Goal: Check status: Check status

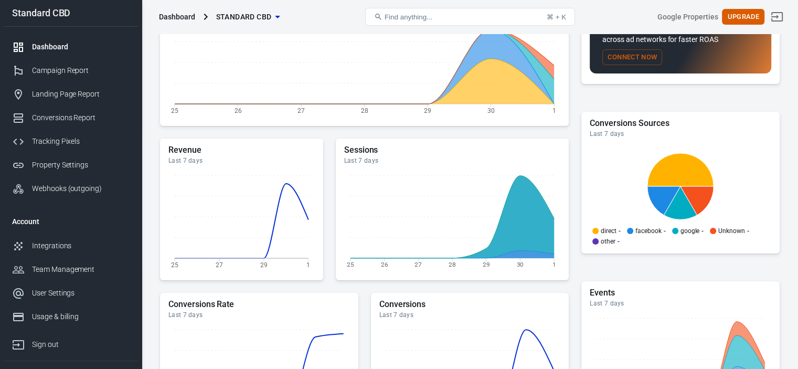
scroll to position [210, 0]
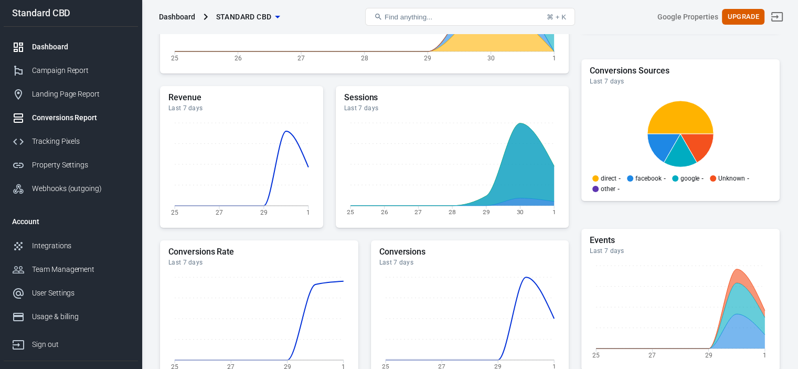
click at [78, 121] on div "Conversions Report" at bounding box center [81, 117] width 98 height 11
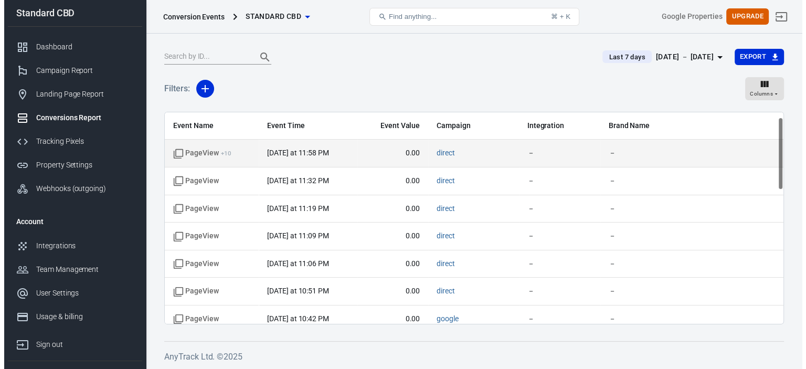
scroll to position [105, 0]
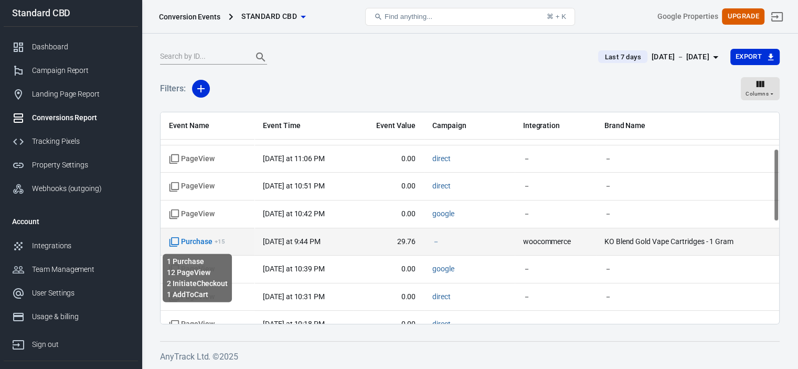
click at [187, 241] on span "Purchase + 15" at bounding box center [197, 242] width 56 height 10
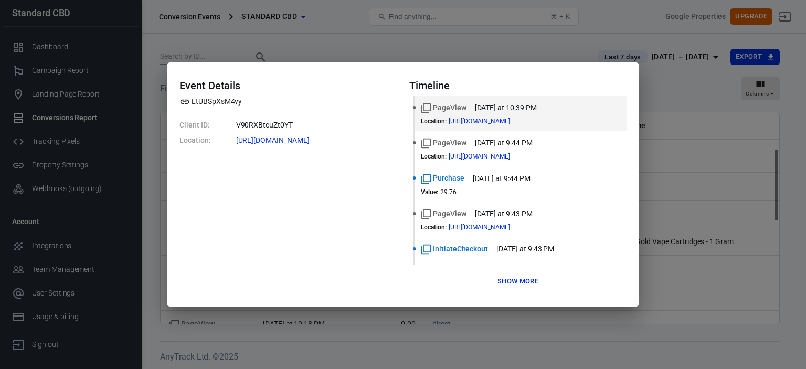
click at [515, 278] on button "Show more" at bounding box center [518, 281] width 46 height 16
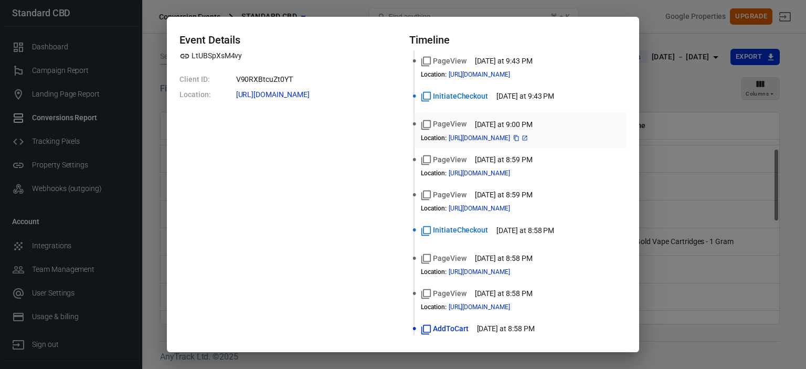
scroll to position [0, 0]
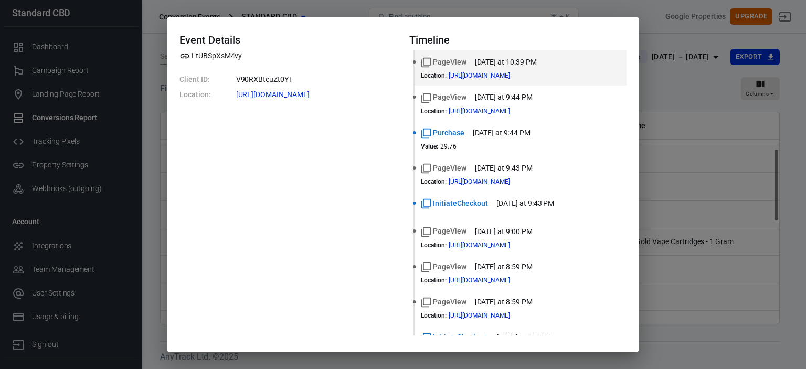
click at [693, 144] on div "Event Details LtUBSpXsM4vy Client ID: V90RXBtcuZt0YT Location: [URL][DOMAIN_NAM…" at bounding box center [403, 184] width 806 height 369
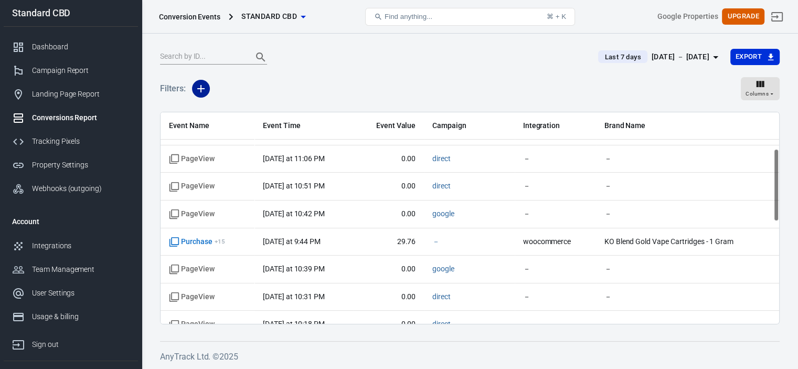
click at [203, 91] on icon "button" at bounding box center [201, 88] width 13 height 13
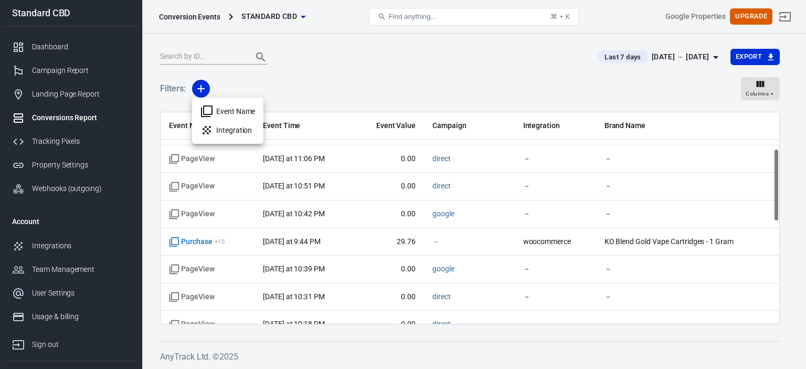
click at [328, 76] on div at bounding box center [403, 184] width 806 height 369
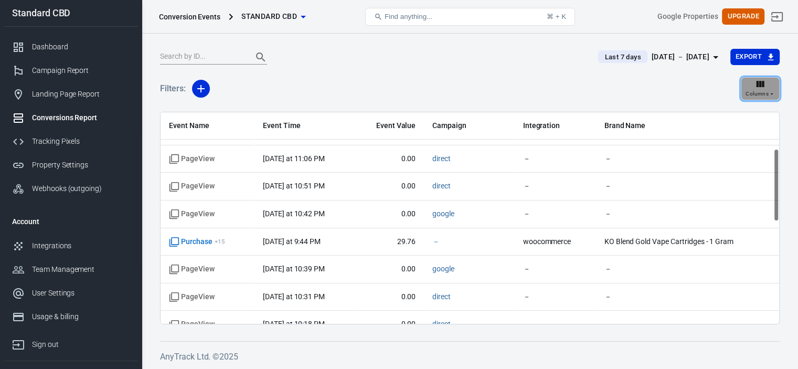
click at [768, 96] on span "Columns" at bounding box center [756, 93] width 23 height 9
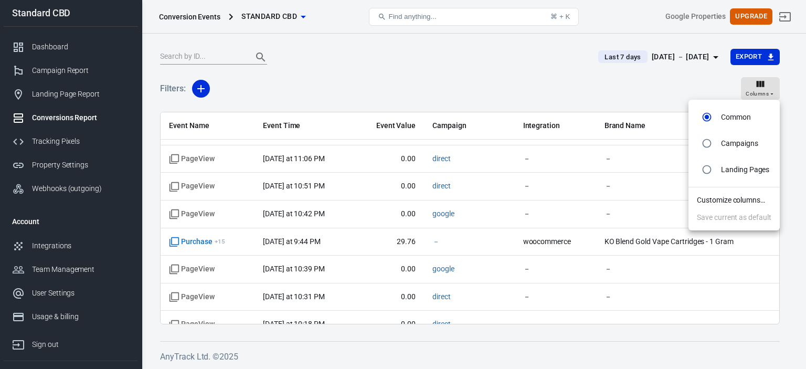
click at [709, 170] on input "radio" at bounding box center [706, 169] width 20 height 20
radio input "true"
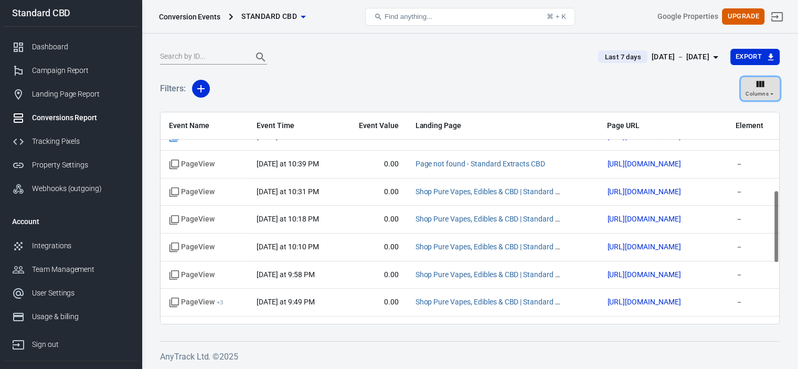
scroll to position [399, 0]
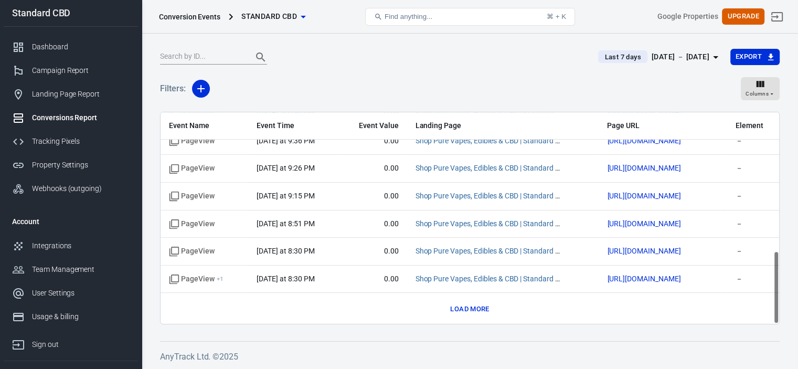
click at [485, 308] on button "Load more" at bounding box center [469, 309] width 44 height 16
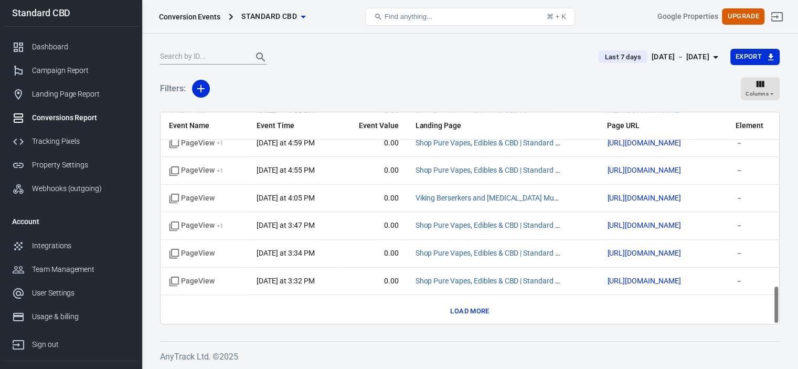
click at [464, 304] on button "Load more" at bounding box center [469, 311] width 44 height 16
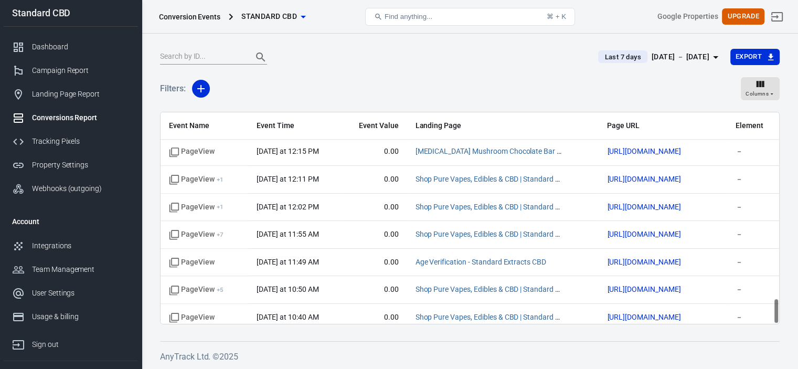
scroll to position [1498, 0]
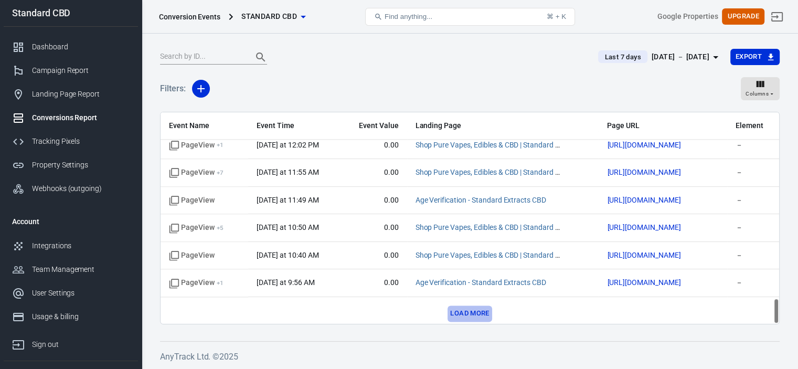
click at [479, 306] on button "Load more" at bounding box center [469, 313] width 44 height 16
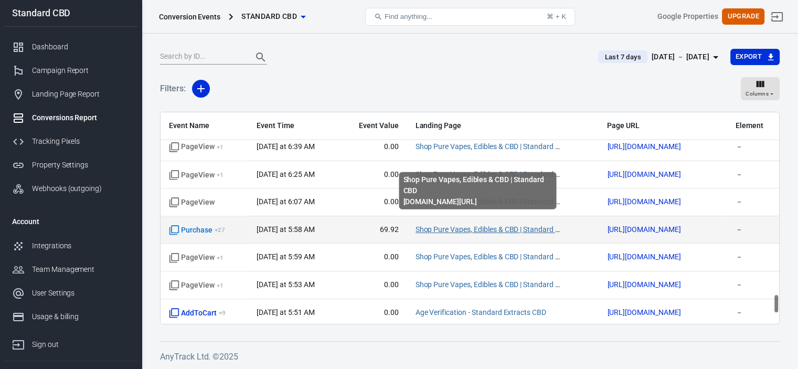
scroll to position [2048, 0]
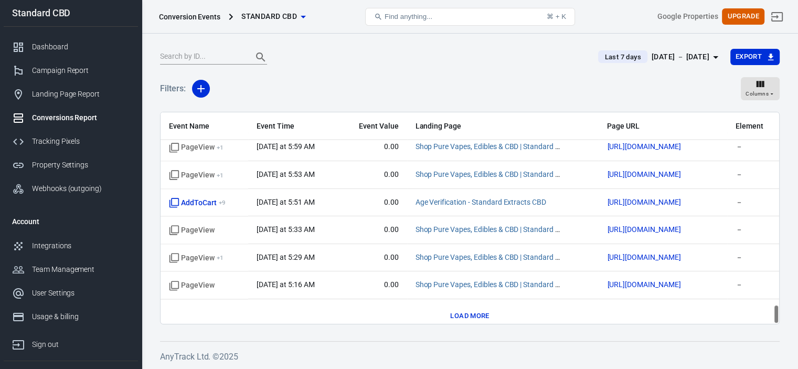
click at [453, 307] on button "Load more" at bounding box center [469, 315] width 44 height 16
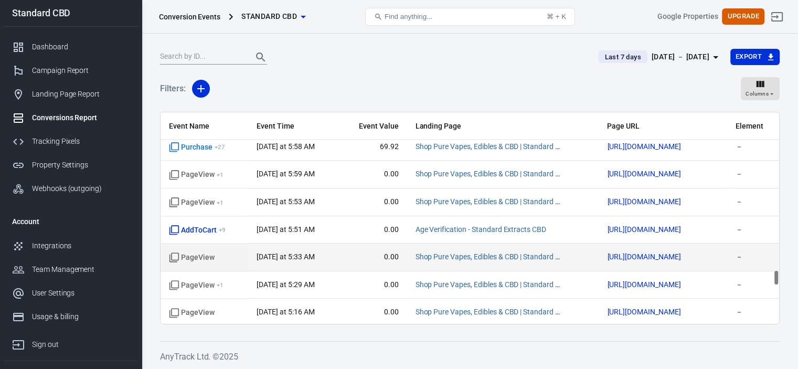
scroll to position [1995, 0]
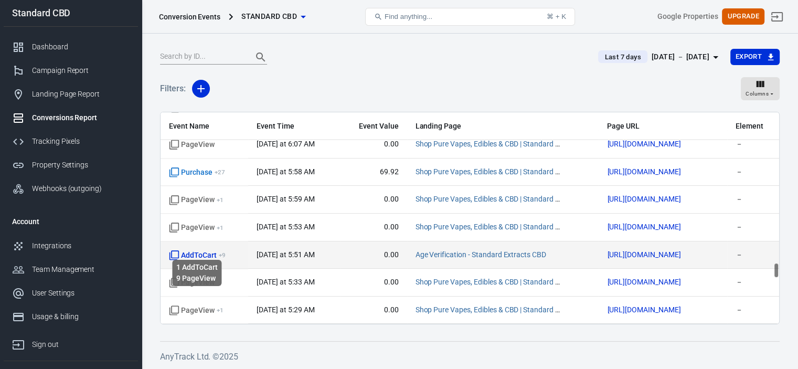
click at [206, 250] on span "AddToCart + 9" at bounding box center [197, 255] width 57 height 10
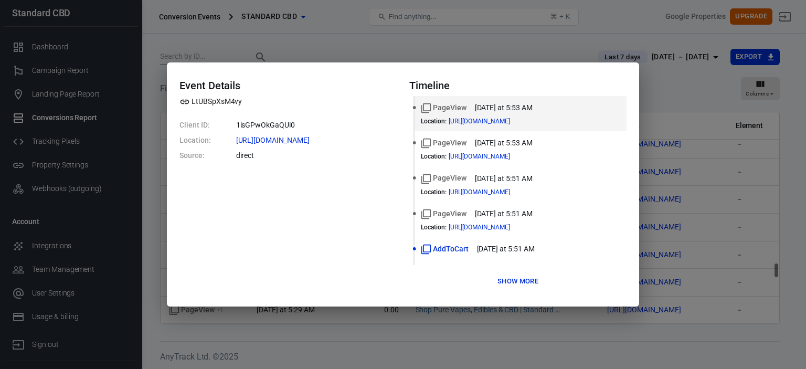
click at [466, 329] on div "Event Details LtUBSpXsM4vy Client ID: 1isGPwOkGaQUi0 Location: [URL][DOMAIN_NAM…" at bounding box center [403, 184] width 806 height 369
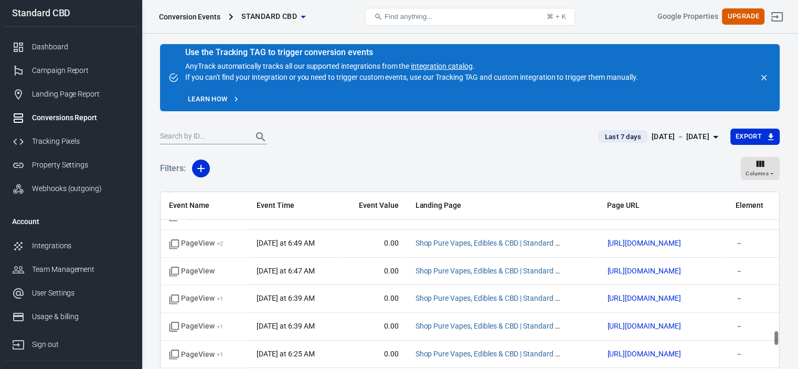
scroll to position [1838, 0]
click at [761, 162] on icon "button" at bounding box center [760, 163] width 8 height 6
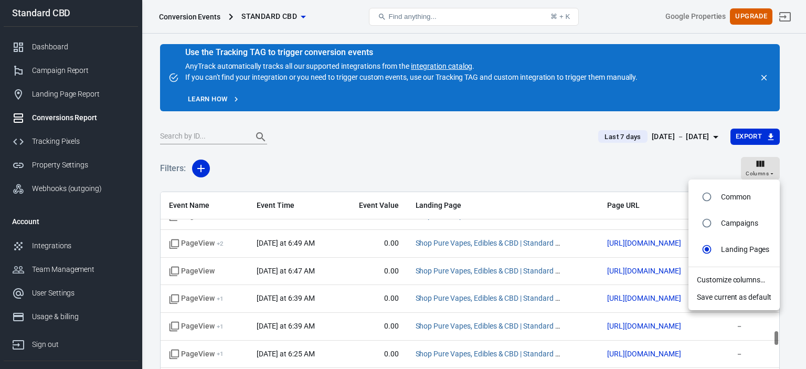
click at [720, 197] on li "Common" at bounding box center [733, 197] width 91 height 26
radio input "true"
radio input "false"
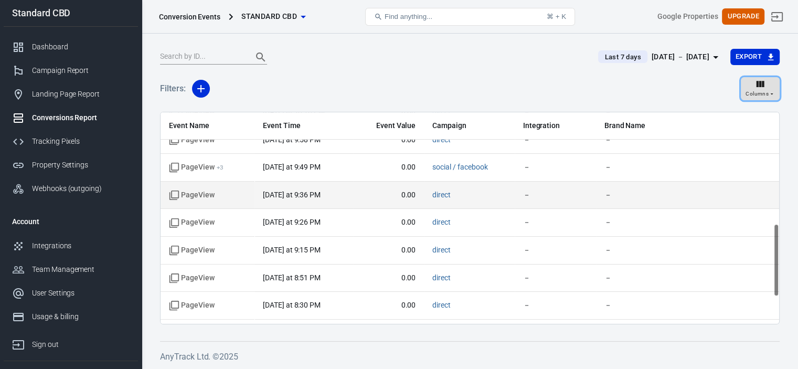
scroll to position [399, 0]
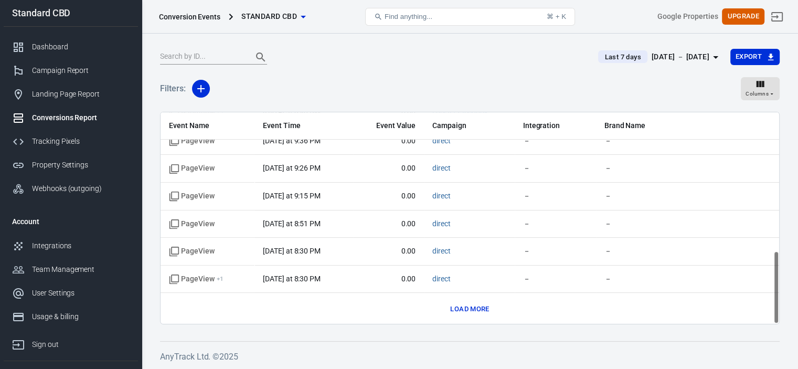
click at [472, 304] on button "Load more" at bounding box center [469, 309] width 44 height 16
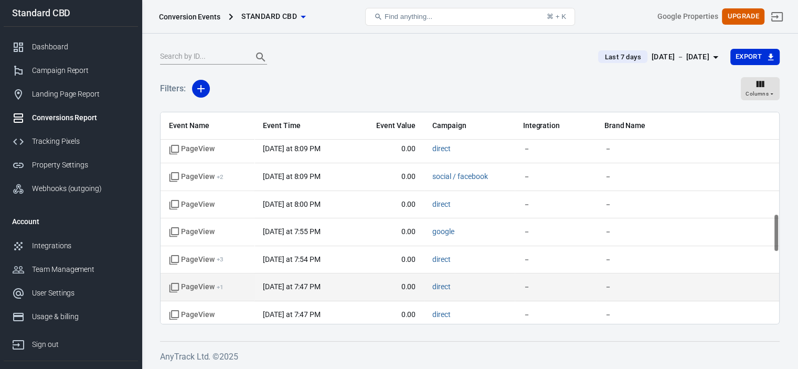
scroll to position [556, 0]
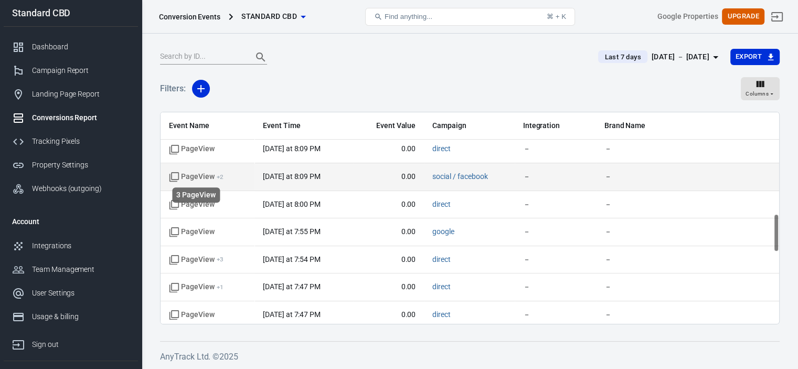
click at [180, 172] on span "PageView + 2" at bounding box center [196, 177] width 55 height 10
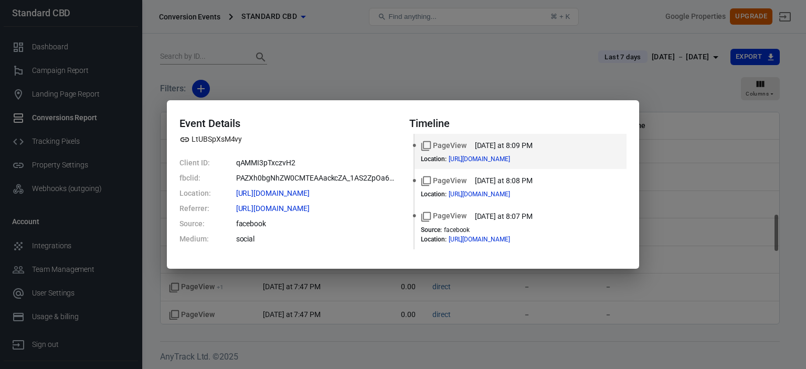
click at [682, 224] on div "Event Details LtUBSpXsM4vy Client ID: qAMMI3pTxczvH2 fbclid: PAZXh0bgNhZW0CMTEA…" at bounding box center [403, 184] width 806 height 369
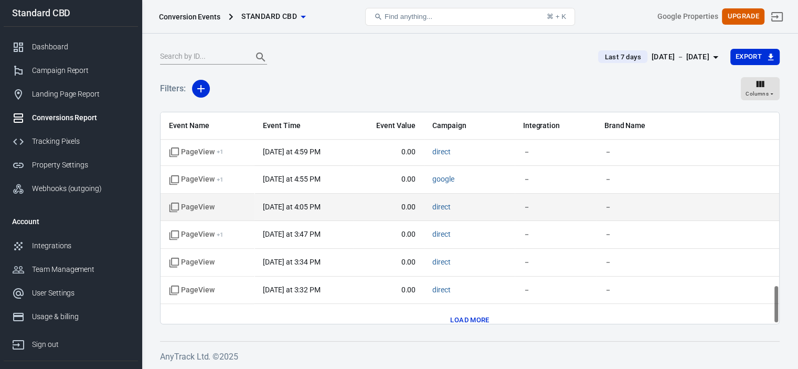
scroll to position [948, 0]
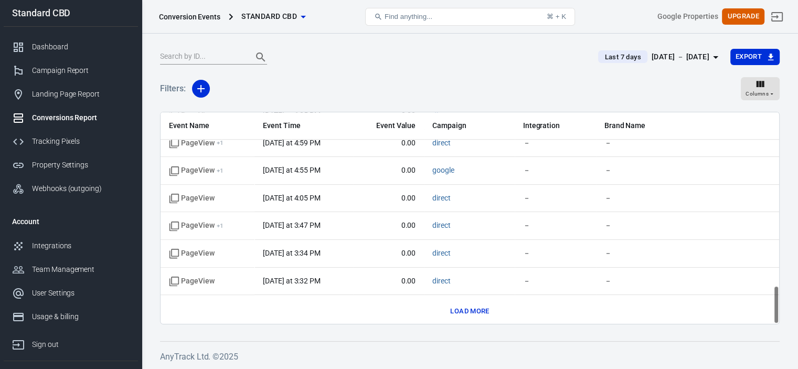
click at [486, 307] on button "Load more" at bounding box center [469, 311] width 44 height 16
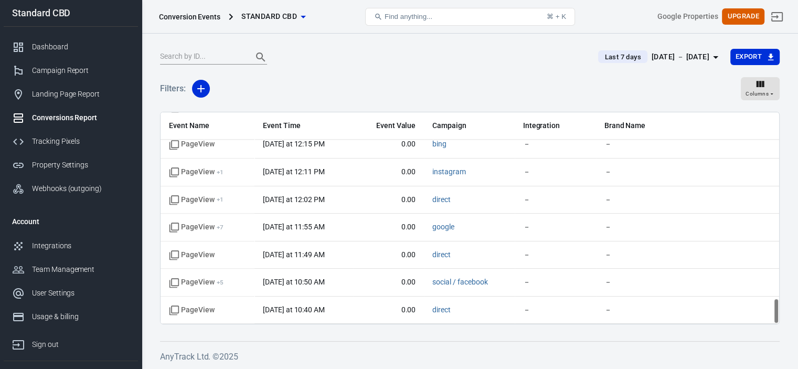
scroll to position [1498, 0]
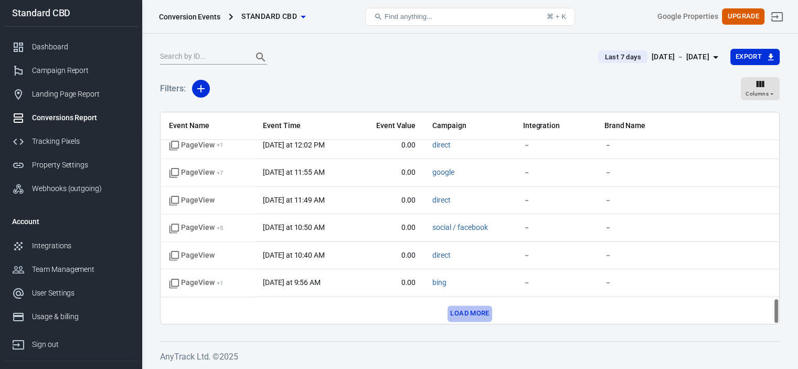
click at [466, 306] on button "Load more" at bounding box center [469, 313] width 44 height 16
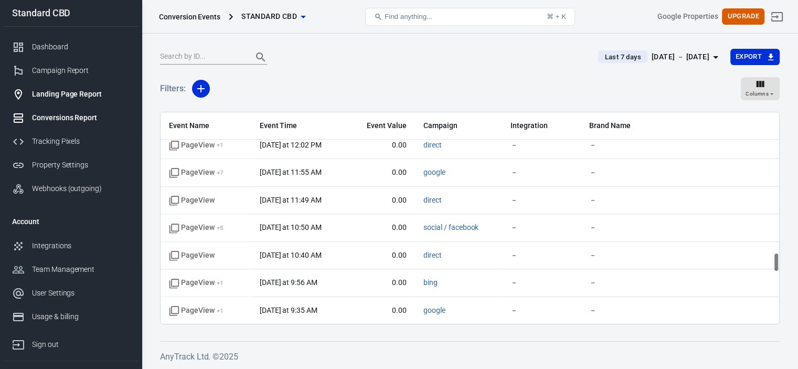
click at [76, 92] on div "Landing Page Report" at bounding box center [81, 94] width 98 height 11
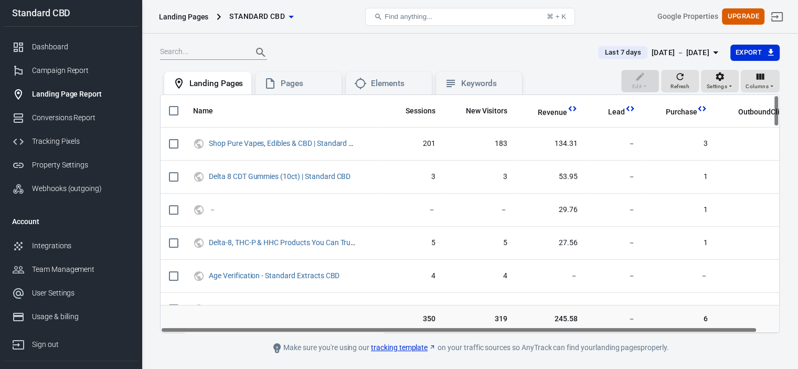
drag, startPoint x: 371, startPoint y: 329, endPoint x: 355, endPoint y: 328, distance: 15.8
click at [355, 328] on div "Name Sessions New Visitors Revenue Lead Purchase OutboundClick Shop Pure Vapes,…" at bounding box center [469, 214] width 618 height 238
click at [73, 70] on div "Campaign Report" at bounding box center [81, 70] width 98 height 11
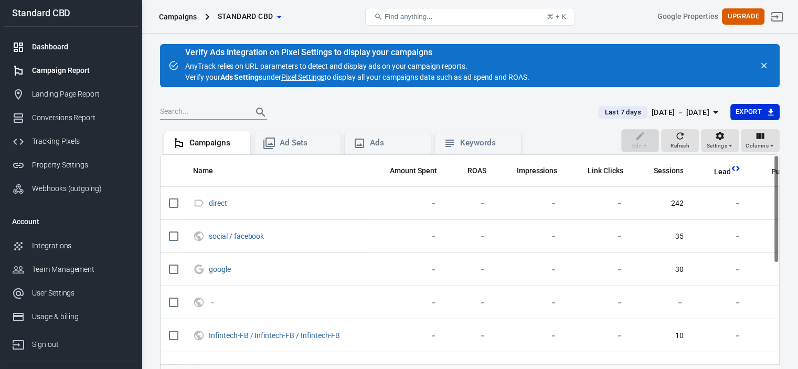
click at [43, 51] on div "Dashboard" at bounding box center [81, 46] width 98 height 11
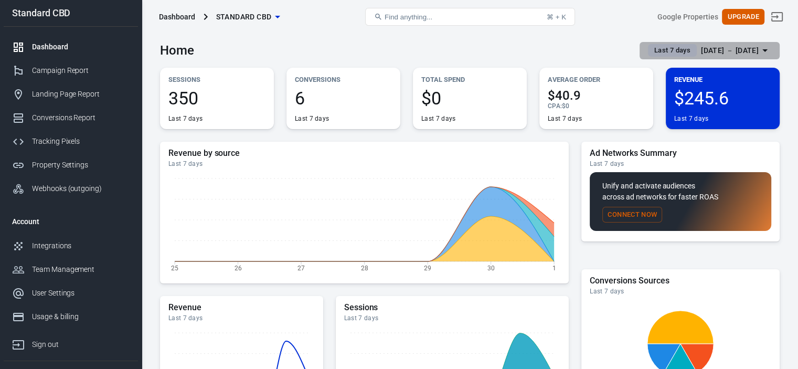
click at [756, 46] on div "[DATE] － [DATE]" at bounding box center [730, 50] width 58 height 13
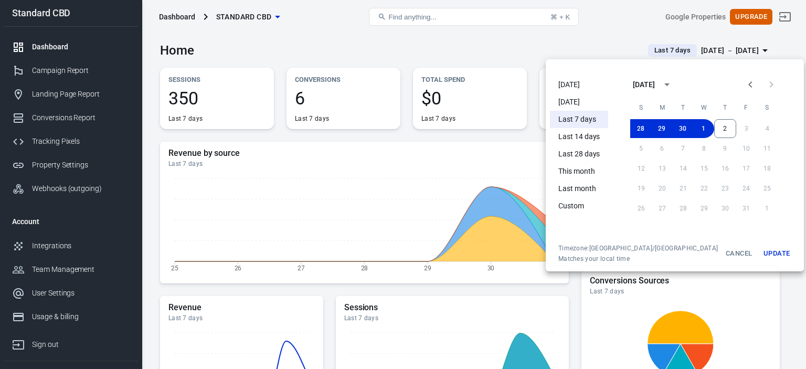
click at [744, 81] on icon "Previous month" at bounding box center [750, 84] width 13 height 13
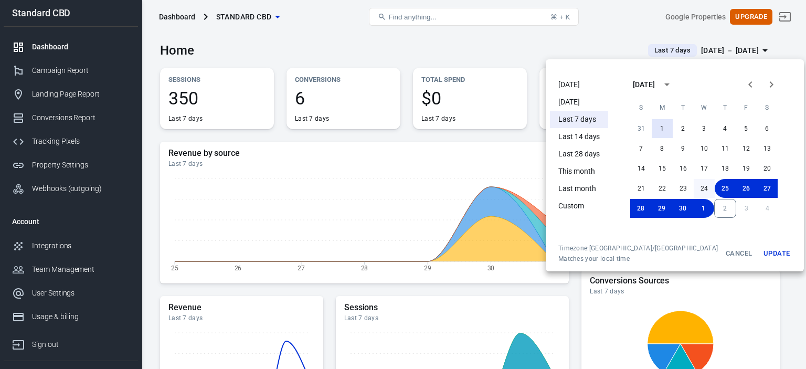
click at [651, 130] on button "1" at bounding box center [661, 128] width 21 height 19
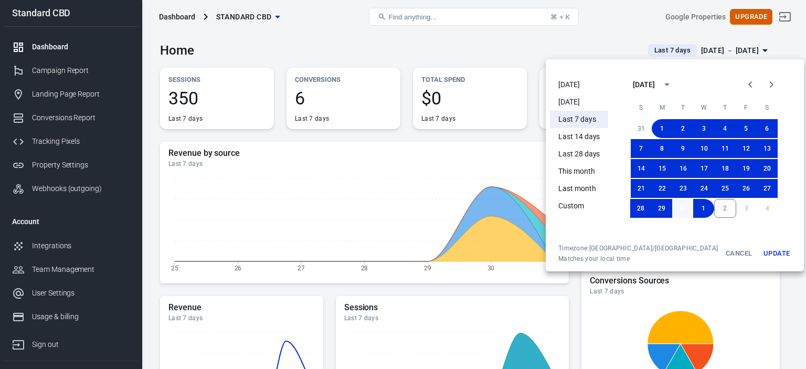
click at [672, 206] on button "30" at bounding box center [682, 208] width 21 height 19
click at [759, 253] on button "Update" at bounding box center [776, 253] width 34 height 19
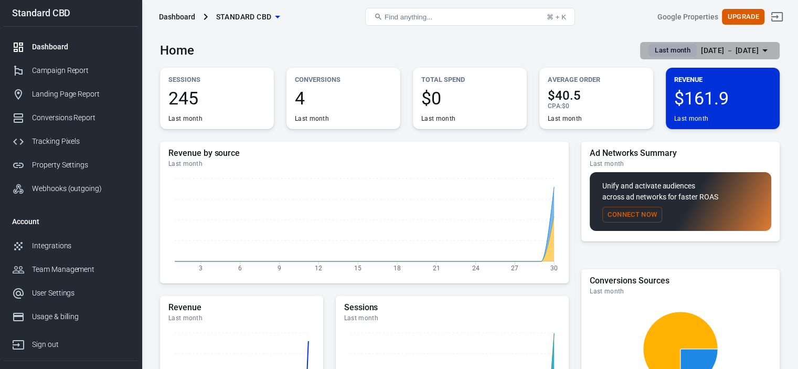
click at [745, 49] on div "[DATE] － [DATE]" at bounding box center [730, 50] width 58 height 13
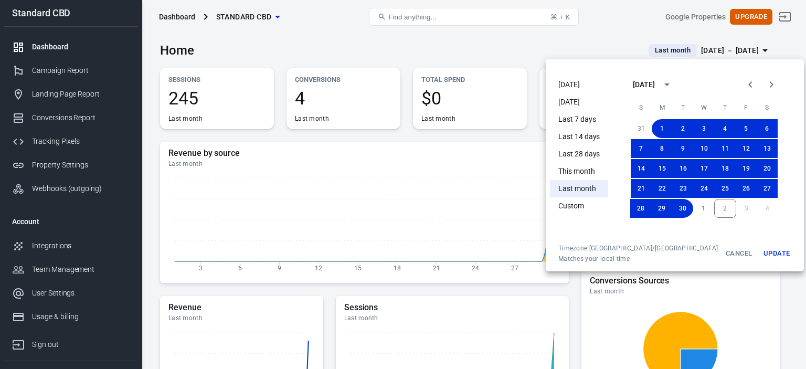
click at [565, 119] on li "Last 7 days" at bounding box center [579, 119] width 58 height 17
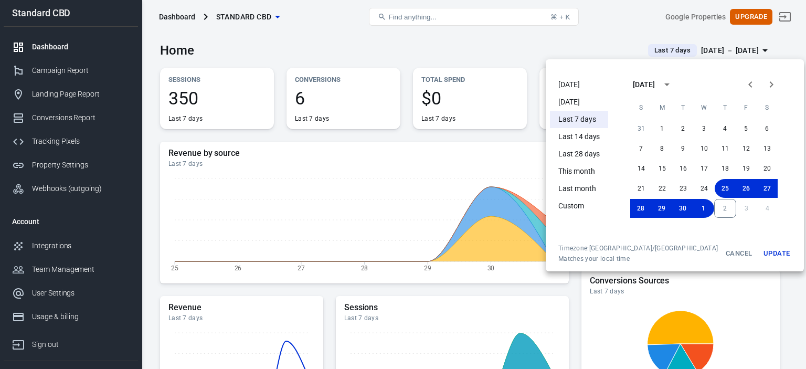
click at [509, 46] on div at bounding box center [403, 184] width 806 height 369
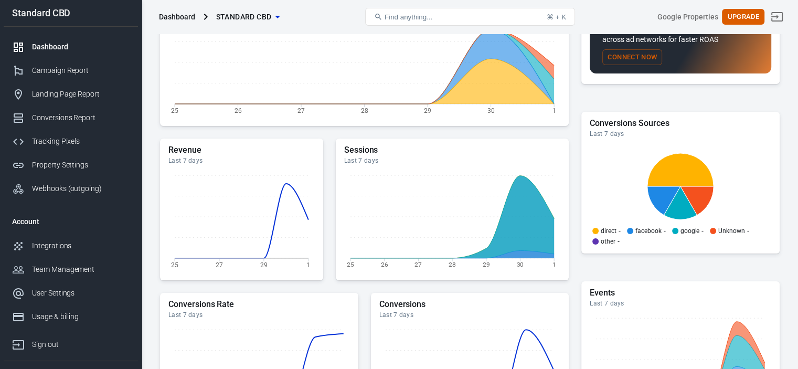
scroll to position [262, 0]
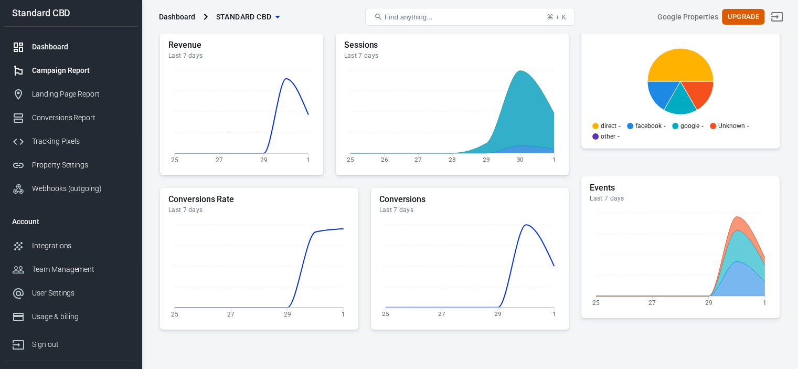
click at [72, 71] on div "Campaign Report" at bounding box center [81, 70] width 98 height 11
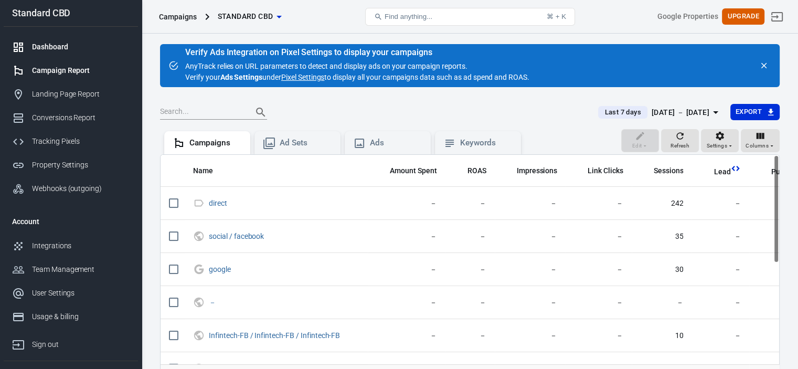
click at [48, 42] on div "Dashboard" at bounding box center [81, 46] width 98 height 11
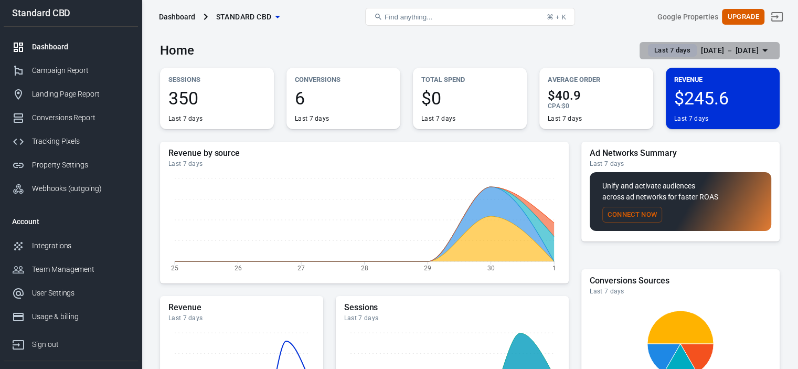
click at [747, 48] on div "[DATE] － [DATE]" at bounding box center [730, 50] width 58 height 13
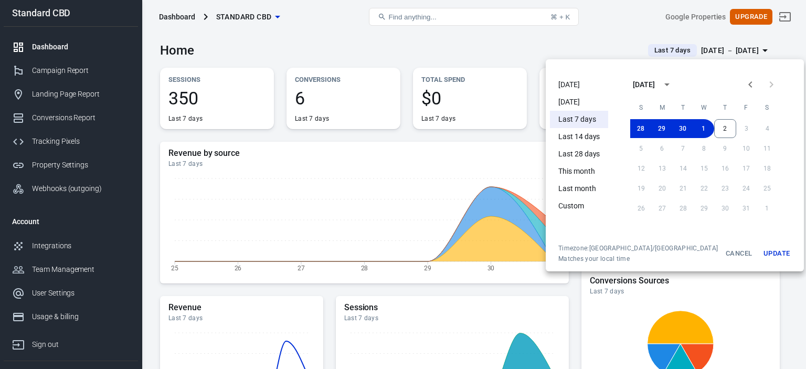
drag, startPoint x: 732, startPoint y: 83, endPoint x: 728, endPoint y: 103, distance: 20.3
click at [744, 83] on icon "Previous month" at bounding box center [750, 84] width 13 height 13
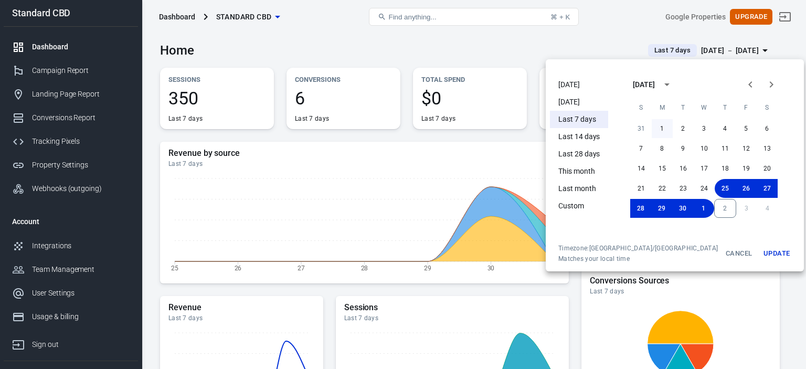
click at [651, 127] on button "1" at bounding box center [661, 128] width 21 height 19
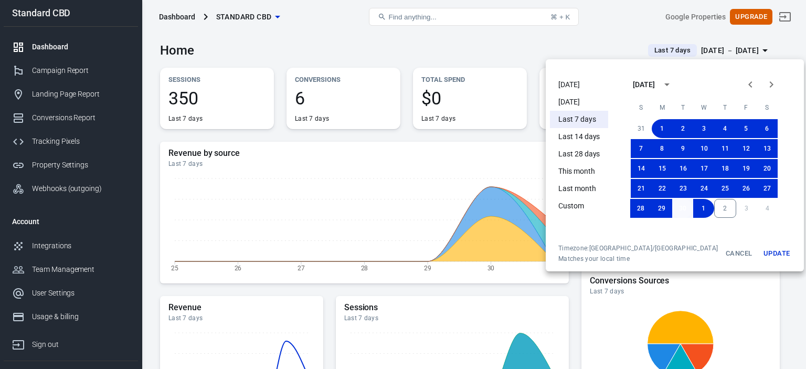
click at [672, 209] on button "30" at bounding box center [682, 208] width 21 height 19
click at [759, 253] on button "Update" at bounding box center [776, 253] width 34 height 19
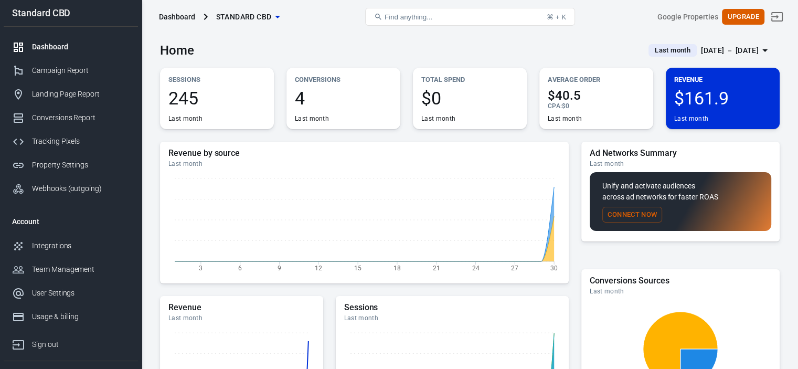
click at [701, 49] on div "[DATE] － [DATE]" at bounding box center [730, 50] width 58 height 13
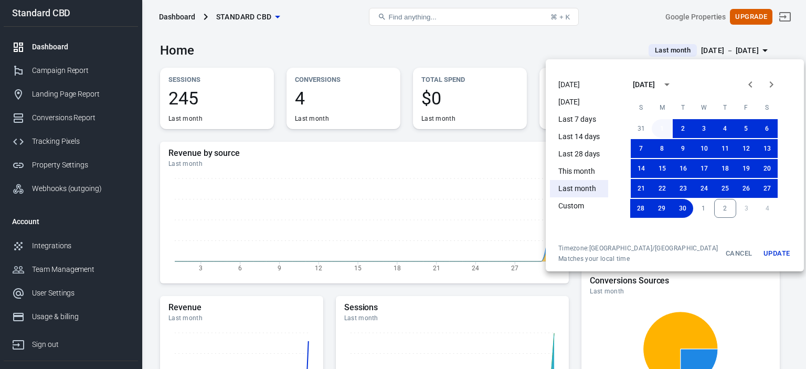
click at [651, 124] on button "1" at bounding box center [661, 128] width 21 height 19
click at [714, 207] on button "2" at bounding box center [725, 208] width 22 height 19
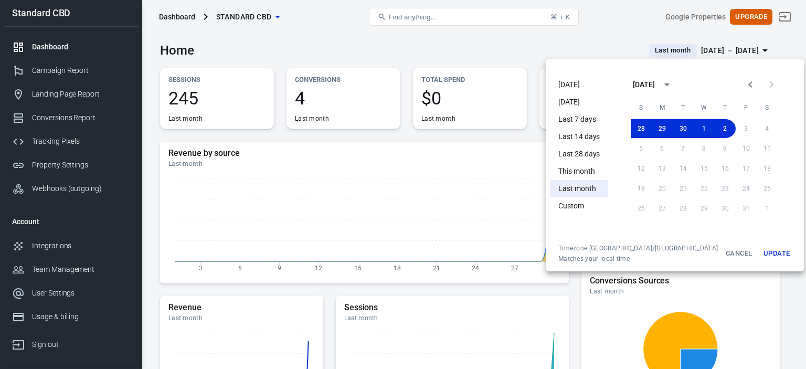
click at [759, 255] on button "Update" at bounding box center [776, 253] width 34 height 19
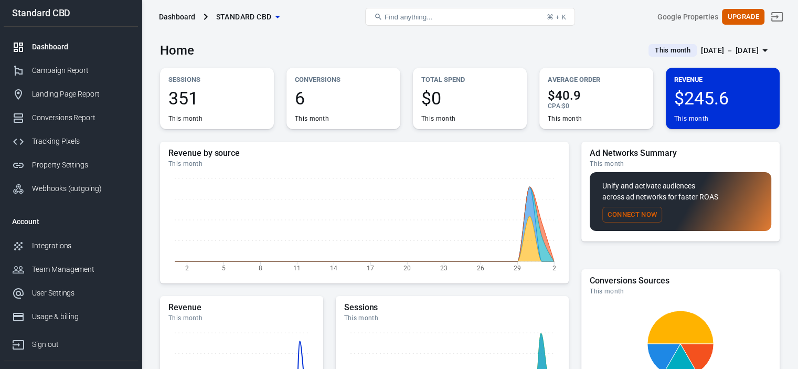
click at [716, 50] on div "[DATE] － [DATE]" at bounding box center [730, 50] width 58 height 13
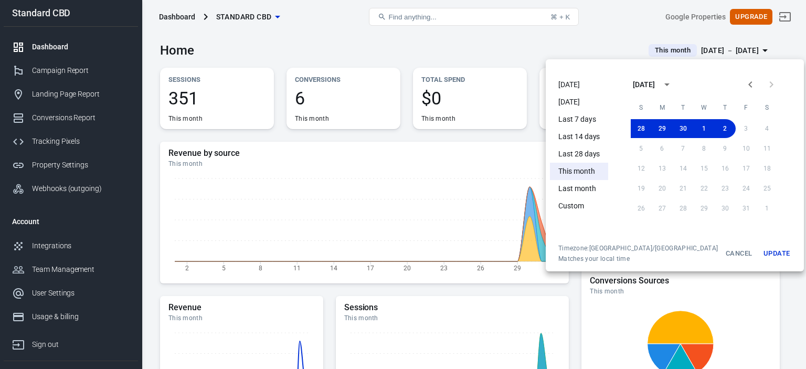
click at [565, 120] on li "Last 7 days" at bounding box center [579, 119] width 58 height 17
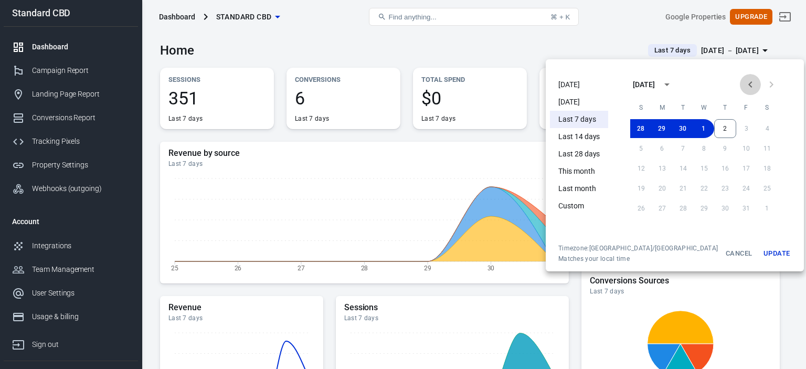
click at [744, 83] on icon "Previous month" at bounding box center [750, 84] width 13 height 13
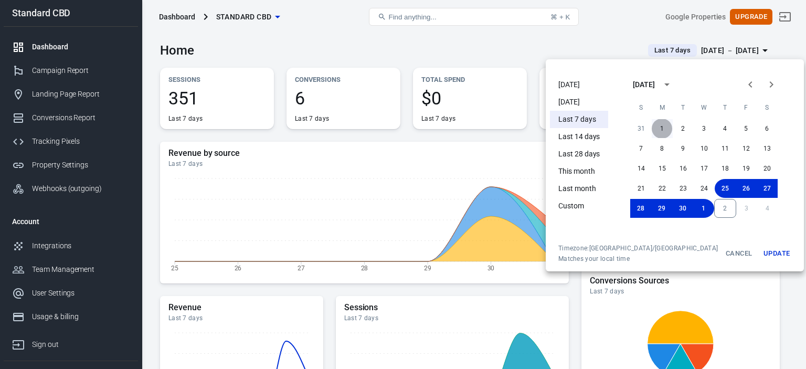
click at [651, 127] on button "1" at bounding box center [661, 128] width 21 height 19
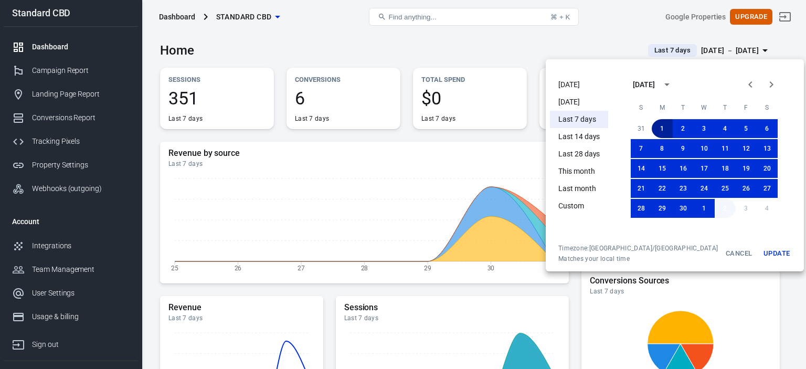
click at [714, 203] on button "2" at bounding box center [724, 208] width 21 height 19
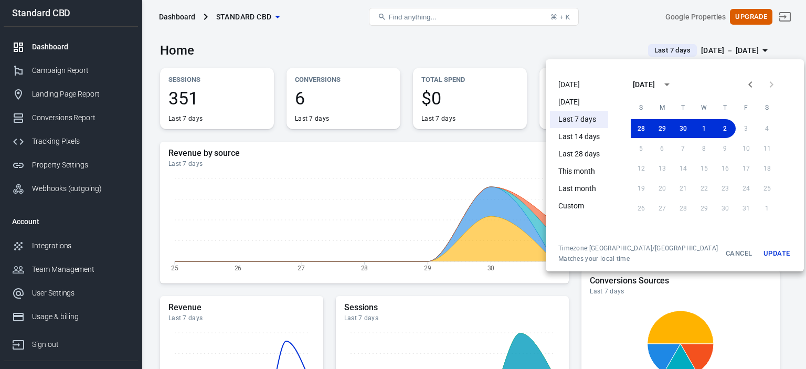
click at [759, 258] on button "Update" at bounding box center [776, 253] width 34 height 19
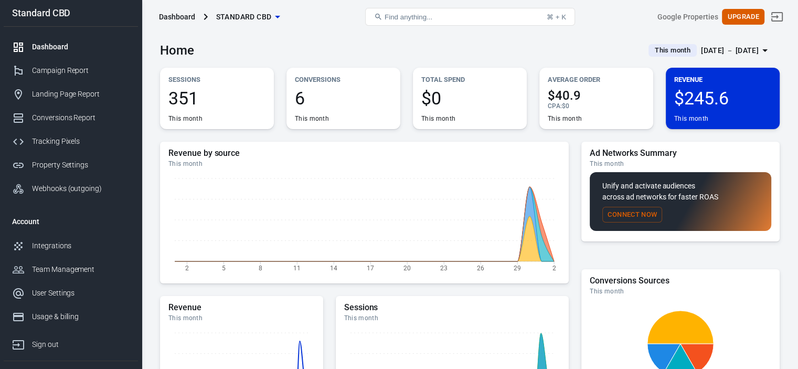
click at [733, 51] on div "[DATE] － [DATE]" at bounding box center [730, 50] width 58 height 13
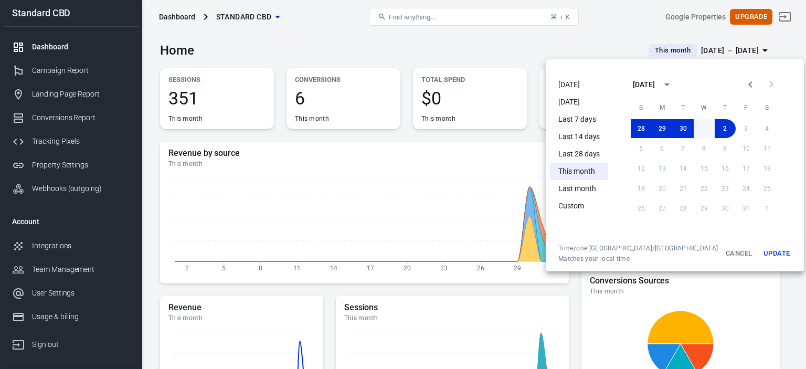
click at [694, 127] on button "1" at bounding box center [703, 128] width 21 height 19
click at [739, 83] on button "Previous month" at bounding box center [749, 84] width 21 height 21
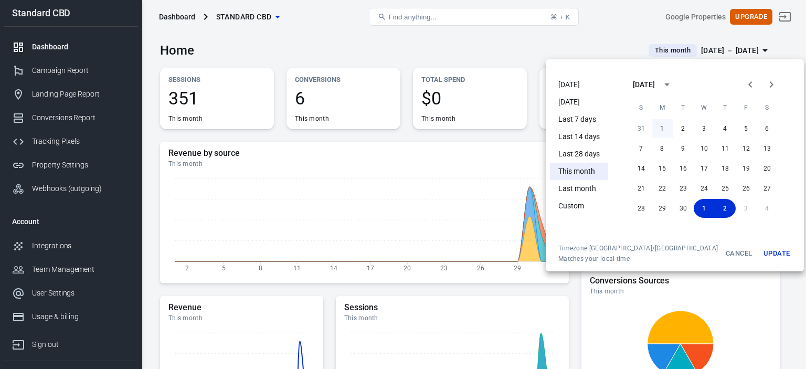
click at [651, 128] on button "1" at bounding box center [661, 128] width 21 height 19
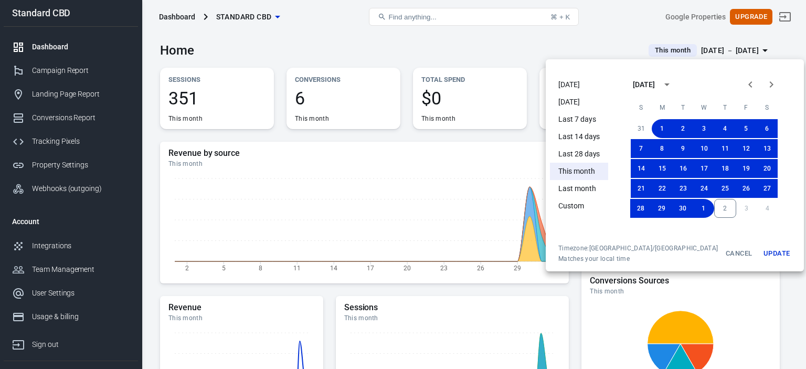
click at [759, 256] on button "Update" at bounding box center [776, 253] width 34 height 19
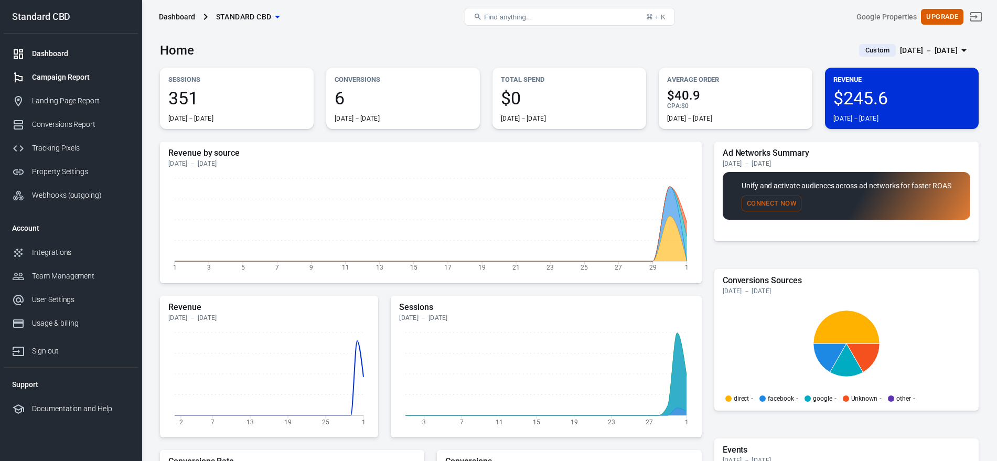
click at [57, 80] on div "Campaign Report" at bounding box center [81, 77] width 98 height 11
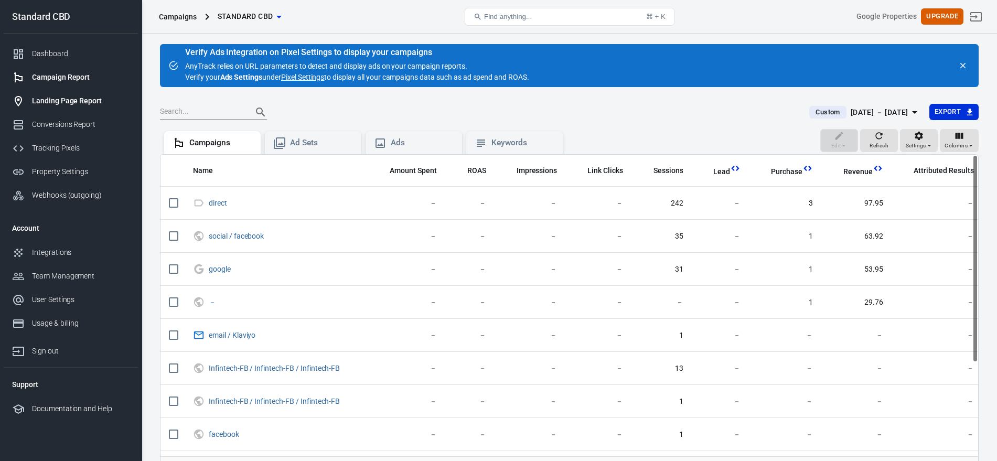
click at [71, 101] on div "Landing Page Report" at bounding box center [81, 100] width 98 height 11
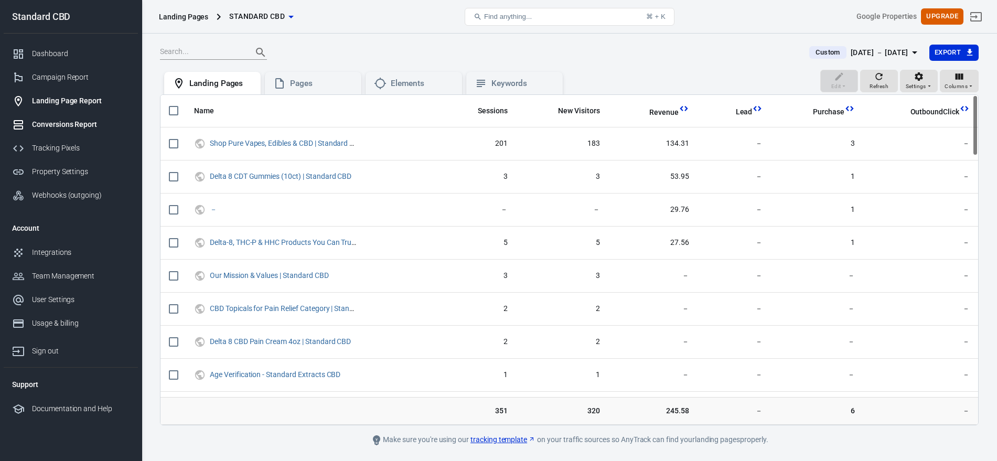
click at [78, 128] on div "Conversions Report" at bounding box center [81, 124] width 98 height 11
